Goal: Task Accomplishment & Management: Use online tool/utility

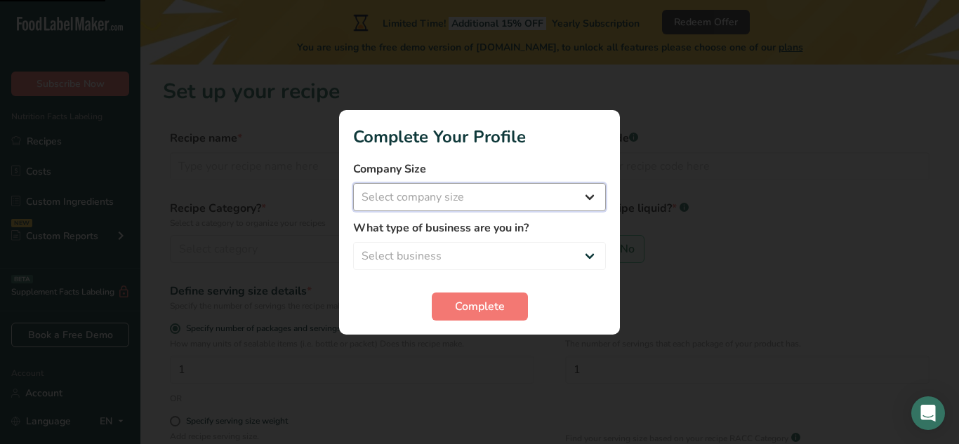
click at [553, 206] on select "Select company size Fewer than 10 Employees 10 to 50 Employees 51 to 500 Employ…" at bounding box center [479, 197] width 253 height 28
select select "1"
click at [353, 183] on select "Select company size Fewer than 10 Employees 10 to 50 Employees 51 to 500 Employ…" at bounding box center [479, 197] width 253 height 28
click at [553, 252] on select "Select business Packaged Food Manufacturer Restaurant & Cafe Bakery Meal Plans …" at bounding box center [479, 256] width 253 height 28
select select "8"
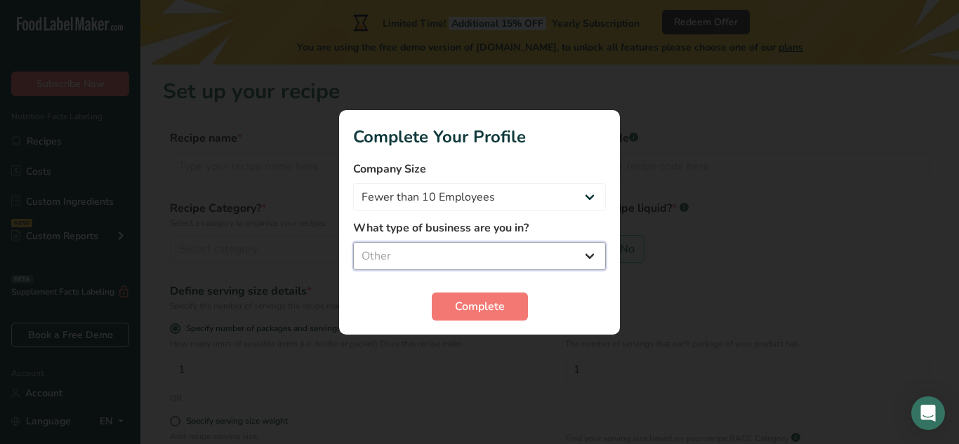
click at [353, 242] on select "Select business Packaged Food Manufacturer Restaurant & Cafe Bakery Meal Plans …" at bounding box center [479, 256] width 253 height 28
click at [500, 311] on span "Complete" at bounding box center [480, 306] width 50 height 17
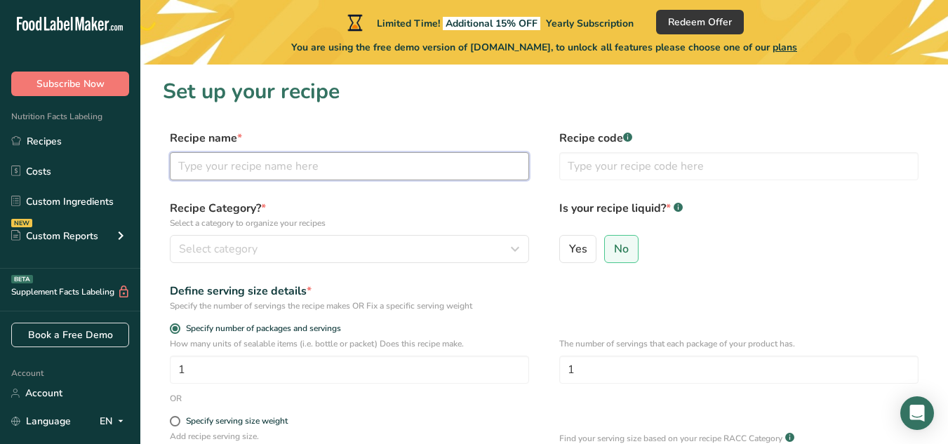
click at [270, 171] on input "text" at bounding box center [349, 166] width 359 height 28
type input "W"
type input "Pani Puri"
click at [592, 167] on input "text" at bounding box center [738, 166] width 359 height 28
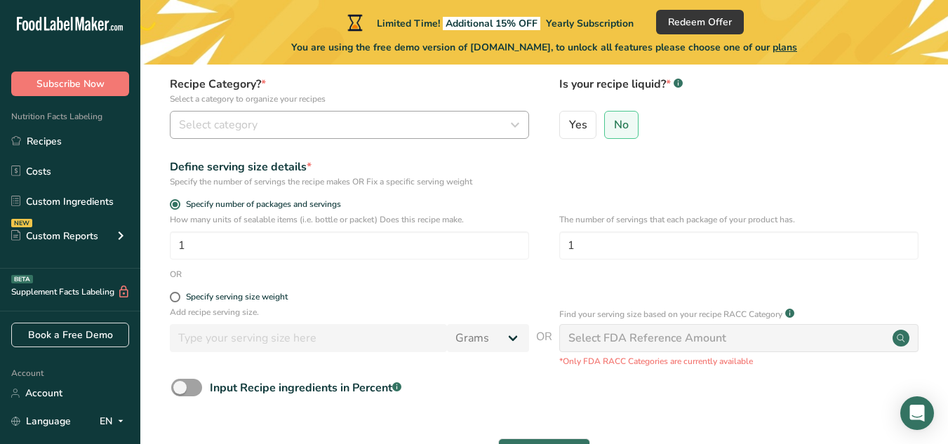
type input "01"
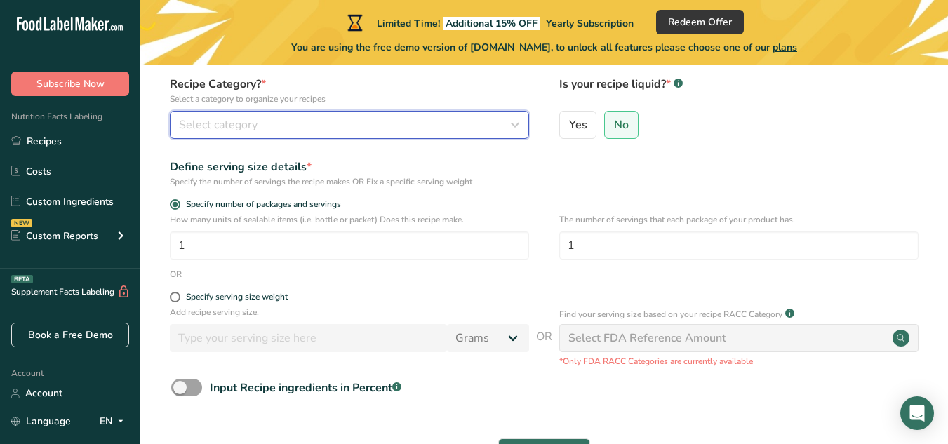
click at [407, 123] on div "Select category" at bounding box center [345, 125] width 333 height 17
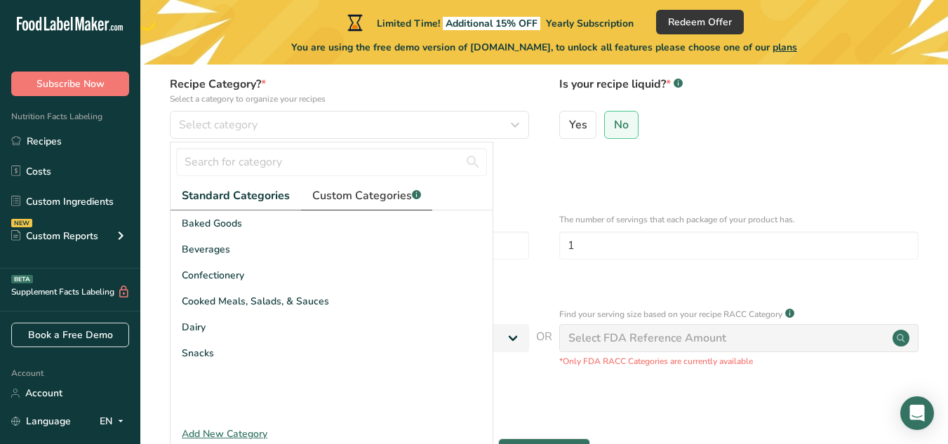
click at [375, 192] on span "Custom Categories .a-a{fill:#347362;}.b-a{fill:#fff;}" at bounding box center [366, 195] width 109 height 17
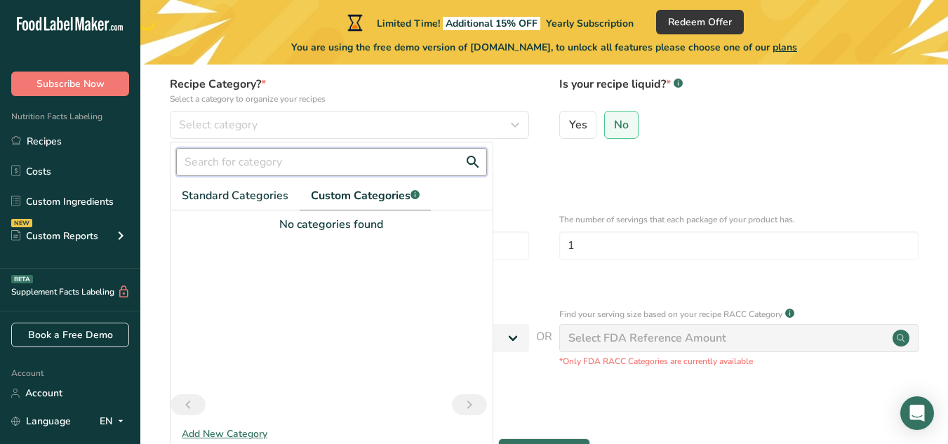
click at [310, 161] on input "text" at bounding box center [331, 162] width 311 height 28
type input "Wheat Snack"
click at [258, 185] on link "Standard Categories" at bounding box center [235, 196] width 129 height 29
click at [354, 204] on span "Custom Categories .a-a{fill:#347362;}.b-a{fill:#fff;}" at bounding box center [366, 195] width 109 height 17
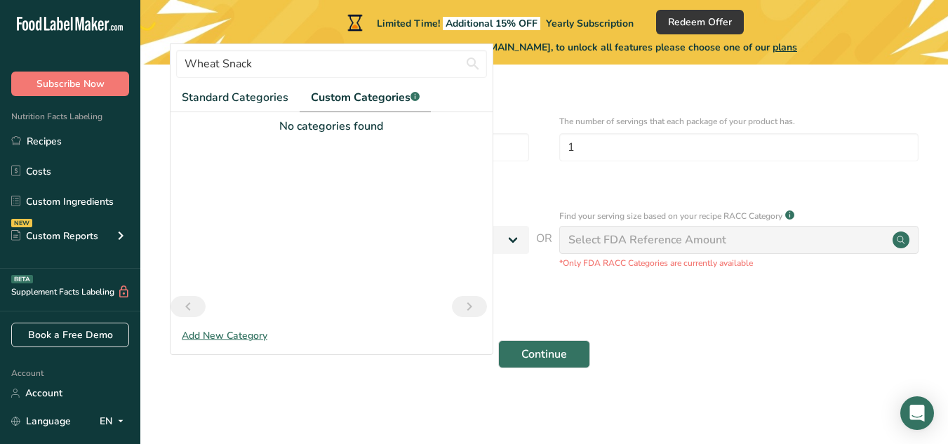
click at [248, 330] on div "Add New Category" at bounding box center [332, 335] width 322 height 15
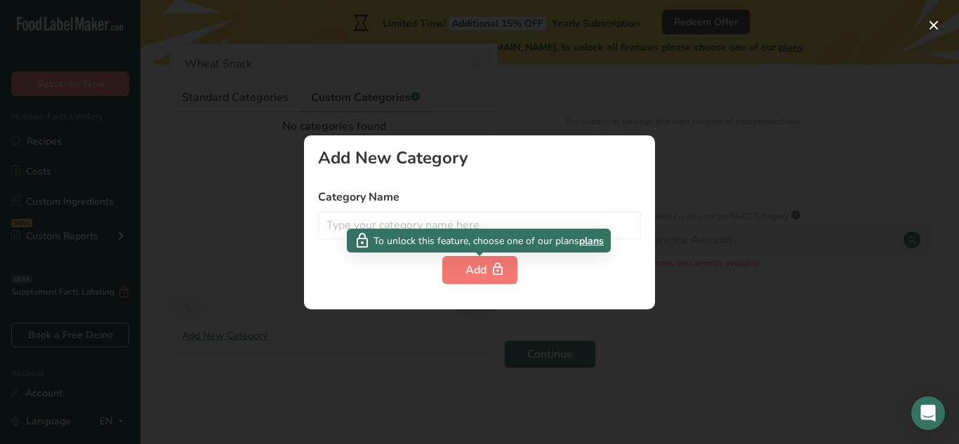
click at [486, 234] on span "To unlock this feature, choose one of our plans" at bounding box center [476, 241] width 206 height 15
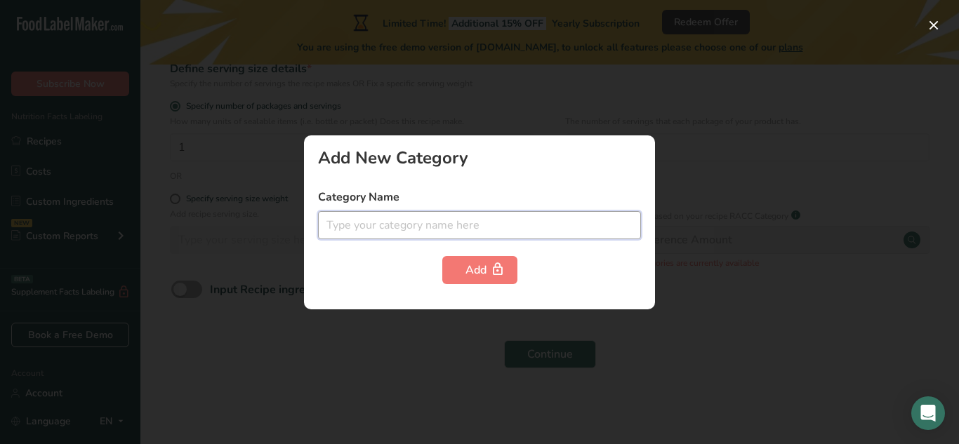
click at [441, 228] on input "text" at bounding box center [479, 225] width 323 height 28
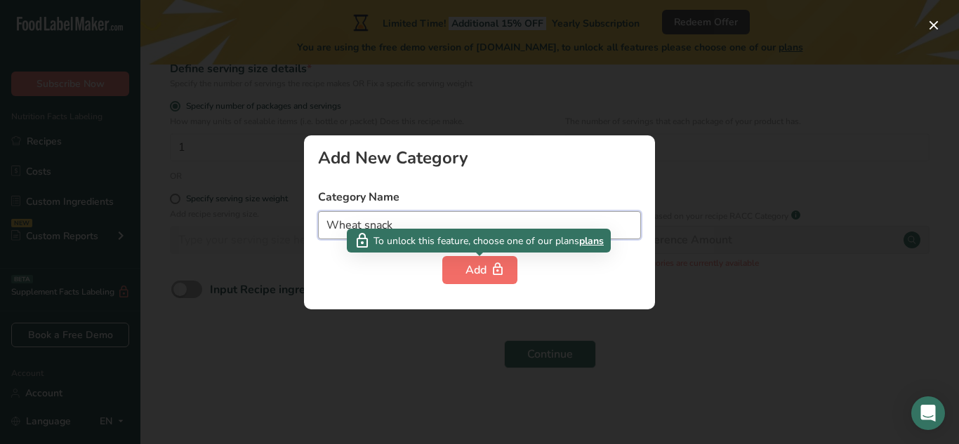
type input "Wheat snack"
click at [464, 269] on button "Add" at bounding box center [479, 270] width 75 height 28
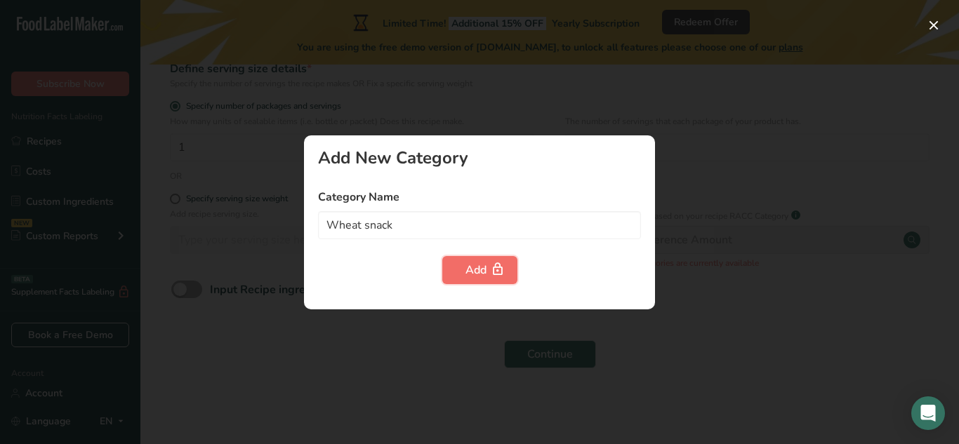
drag, startPoint x: 464, startPoint y: 269, endPoint x: 452, endPoint y: 269, distance: 11.9
click at [452, 269] on button "Add" at bounding box center [479, 270] width 75 height 28
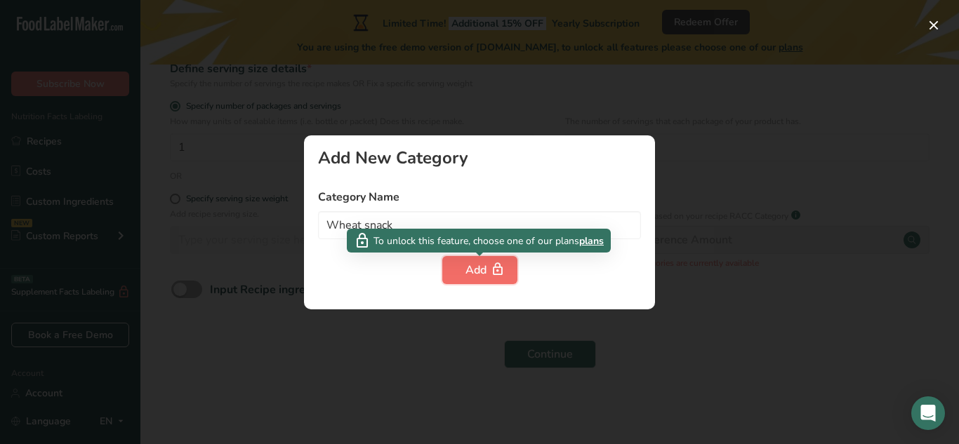
click at [452, 269] on button "Add" at bounding box center [479, 270] width 75 height 28
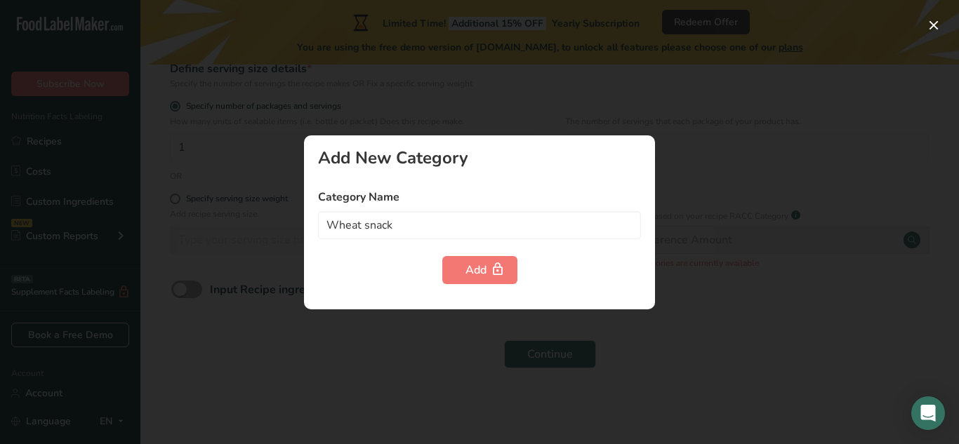
click at [342, 298] on div "Add New Category Category Name Wheat snack Add" at bounding box center [479, 222] width 351 height 174
click at [272, 305] on div at bounding box center [479, 222] width 959 height 444
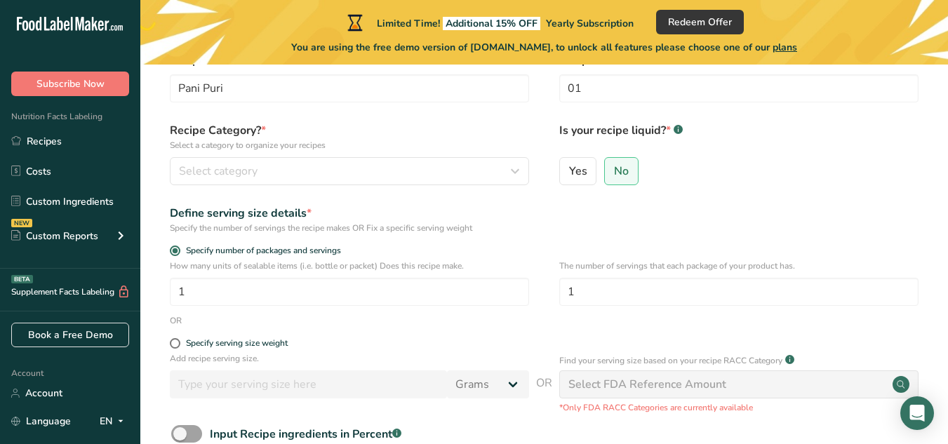
scroll to position [74, 0]
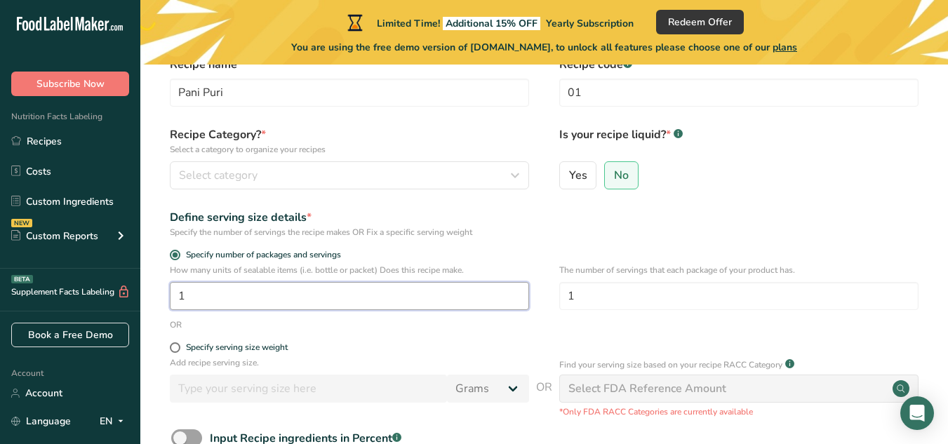
click at [251, 297] on input "1" at bounding box center [349, 296] width 359 height 28
type input "5"
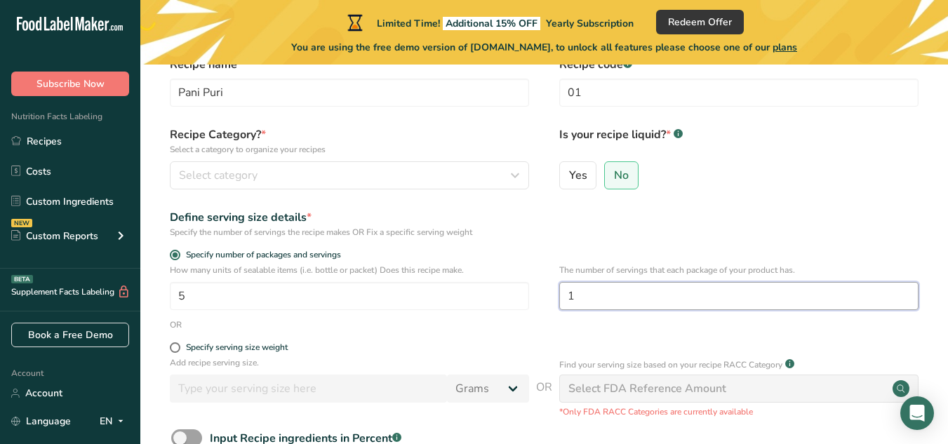
click at [602, 301] on input "1" at bounding box center [738, 296] width 359 height 28
type input "5"
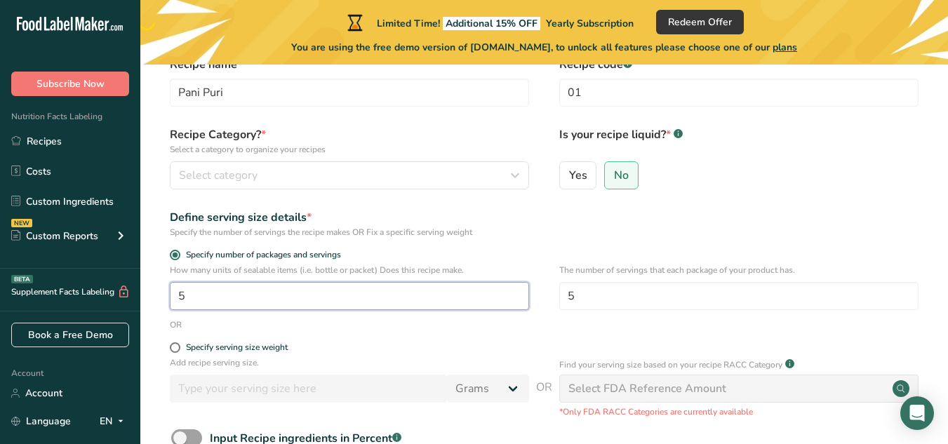
click at [248, 300] on input "5" at bounding box center [349, 296] width 359 height 28
type input "1"
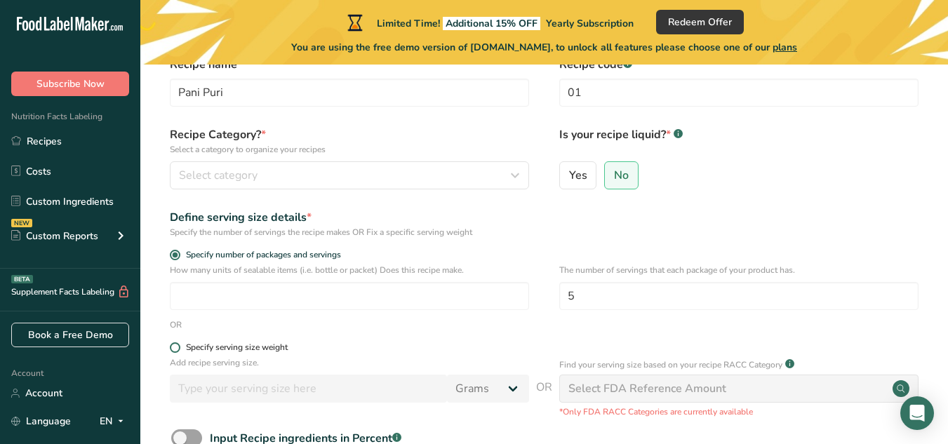
click at [175, 347] on span at bounding box center [175, 347] width 11 height 11
click at [175, 347] on input "Specify serving size weight" at bounding box center [174, 347] width 9 height 9
radio input "true"
radio input "false"
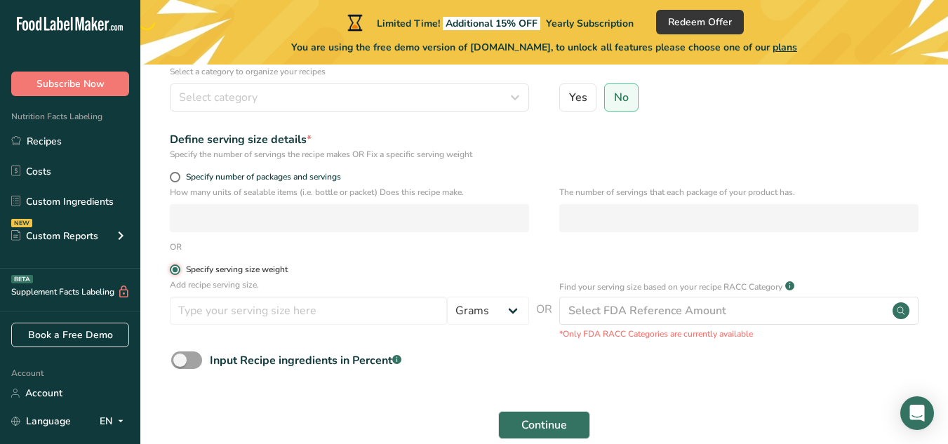
scroll to position [152, 0]
click at [310, 321] on input "number" at bounding box center [308, 310] width 277 height 28
click at [486, 314] on select "Grams kg mg mcg lb oz l mL fl oz tbsp tsp cup qt gallon" at bounding box center [488, 310] width 82 height 28
click at [561, 168] on form "Recipe name * Pani Puri Recipe code .a-a{fill:#347362;}.b-a{fill:#fff;} 01 Reci…" at bounding box center [544, 213] width 763 height 470
